Goal: Obtain resource: Obtain resource

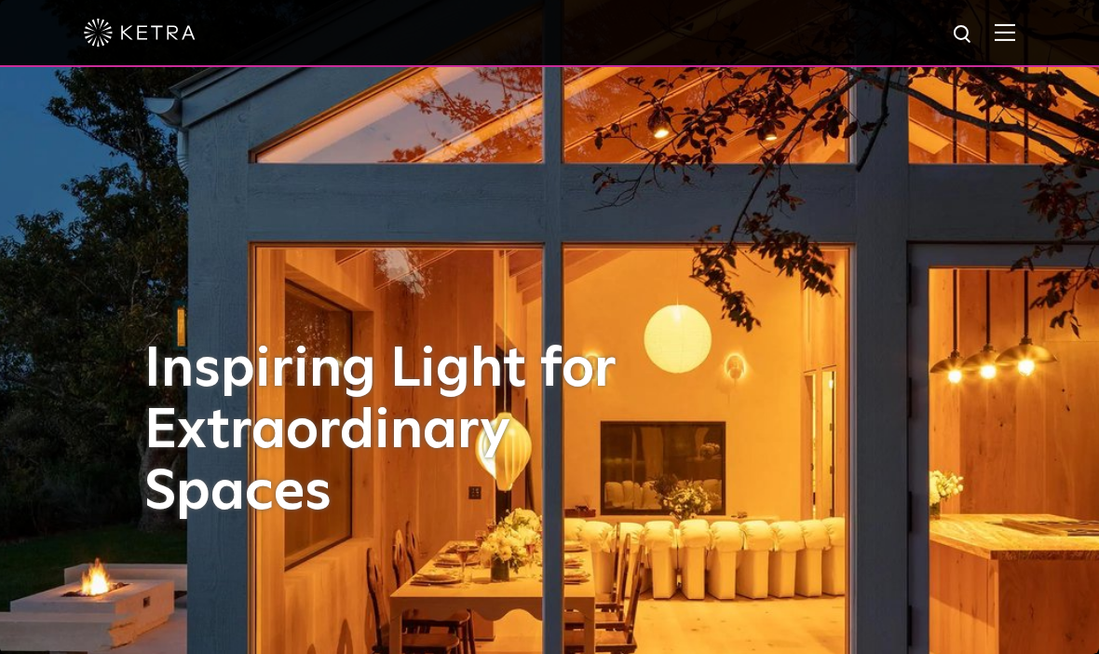
click at [1014, 36] on img at bounding box center [1005, 32] width 20 height 18
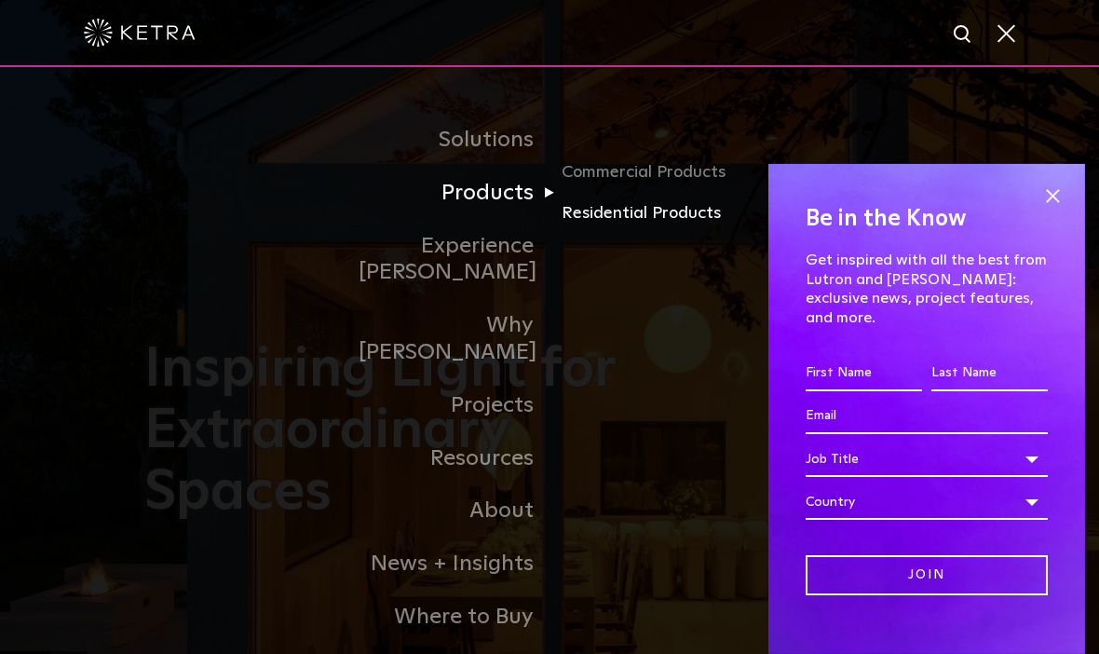
click at [678, 227] on link "Residential Products" at bounding box center [651, 213] width 179 height 27
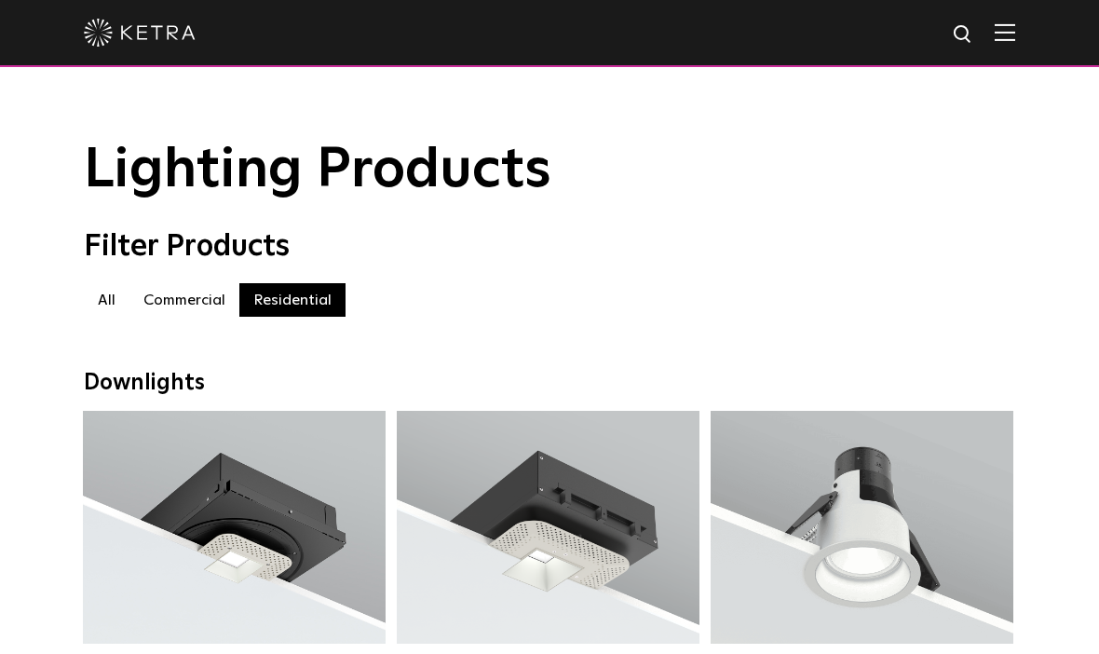
click at [1059, 192] on div "Lighting Products" at bounding box center [549, 170] width 1099 height 61
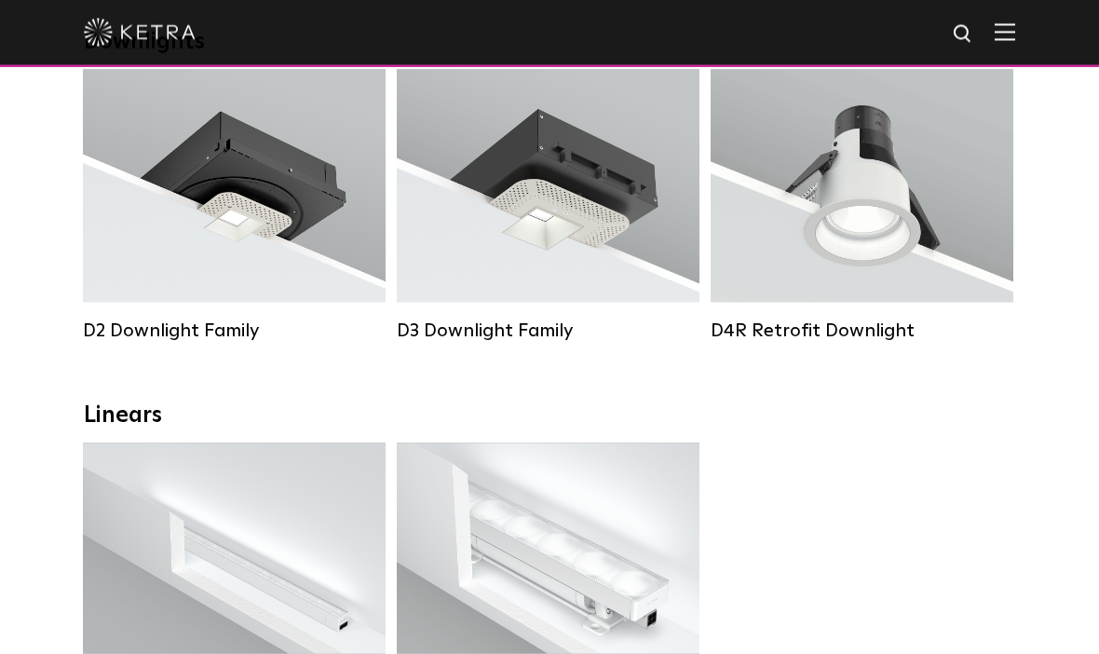
scroll to position [342, 0]
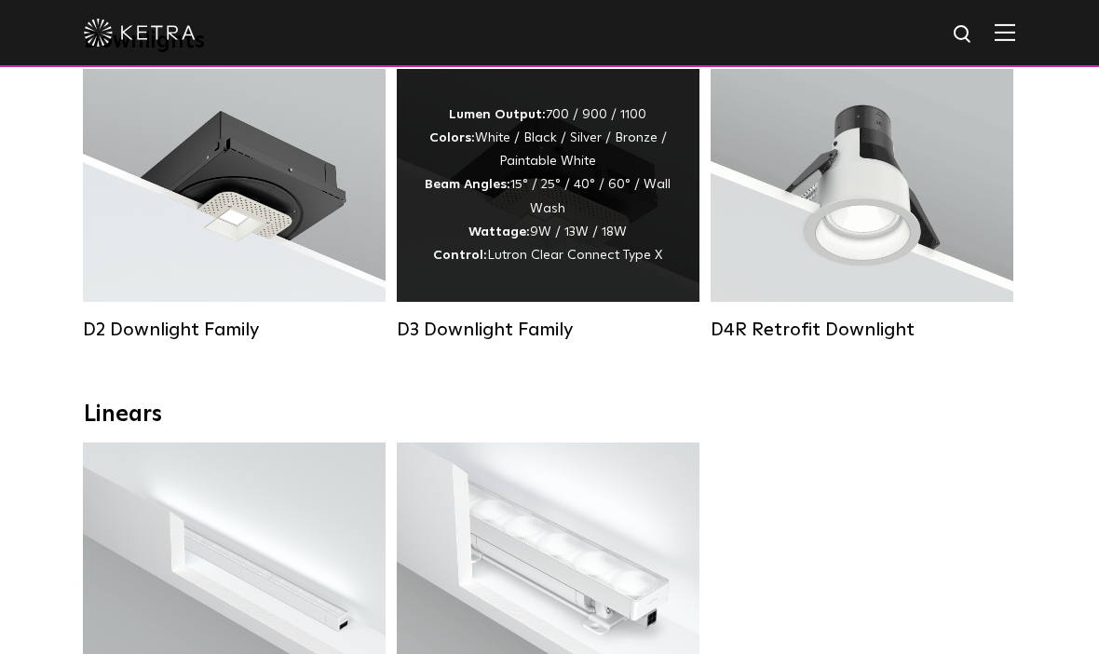
click at [628, 256] on span "Lutron Clear Connect Type X" at bounding box center [574, 255] width 175 height 13
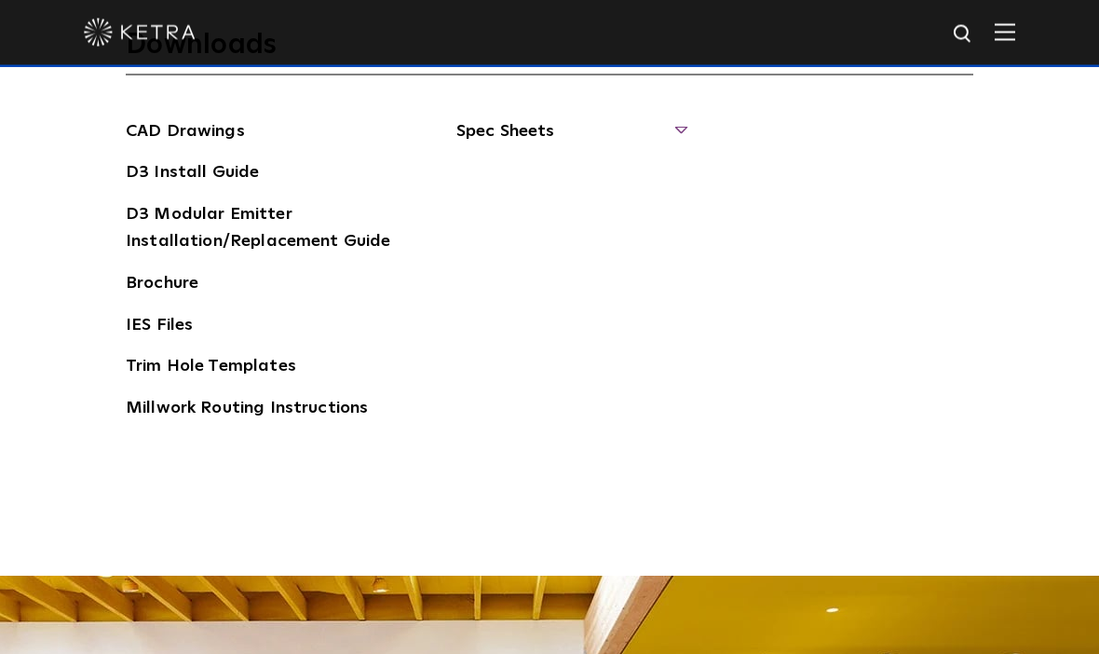
scroll to position [2813, 0]
click at [667, 158] on span "Spec Sheets" at bounding box center [570, 137] width 228 height 41
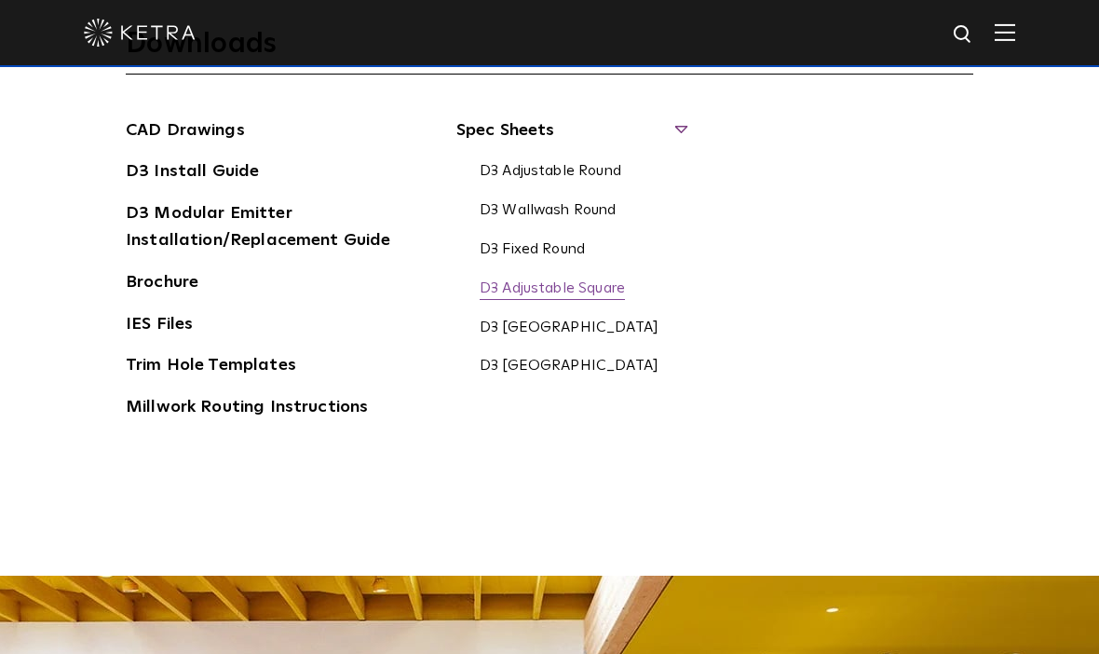
click at [617, 300] on link "D3 Adjustable Square" at bounding box center [552, 289] width 145 height 20
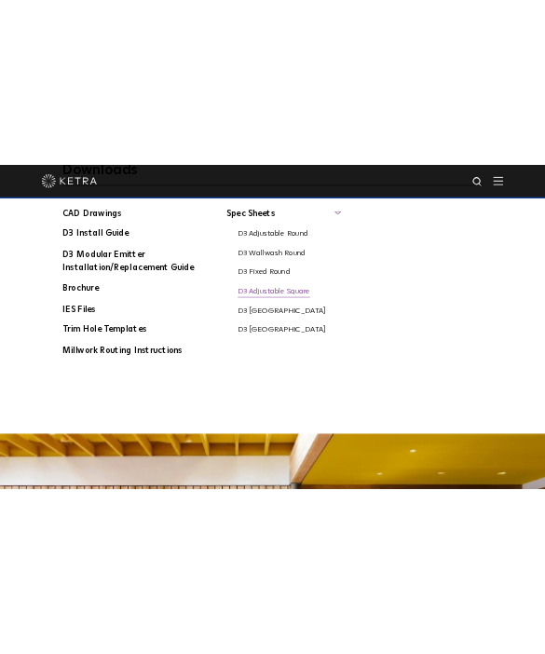
scroll to position [4829, 0]
